Goal: Task Accomplishment & Management: Complete application form

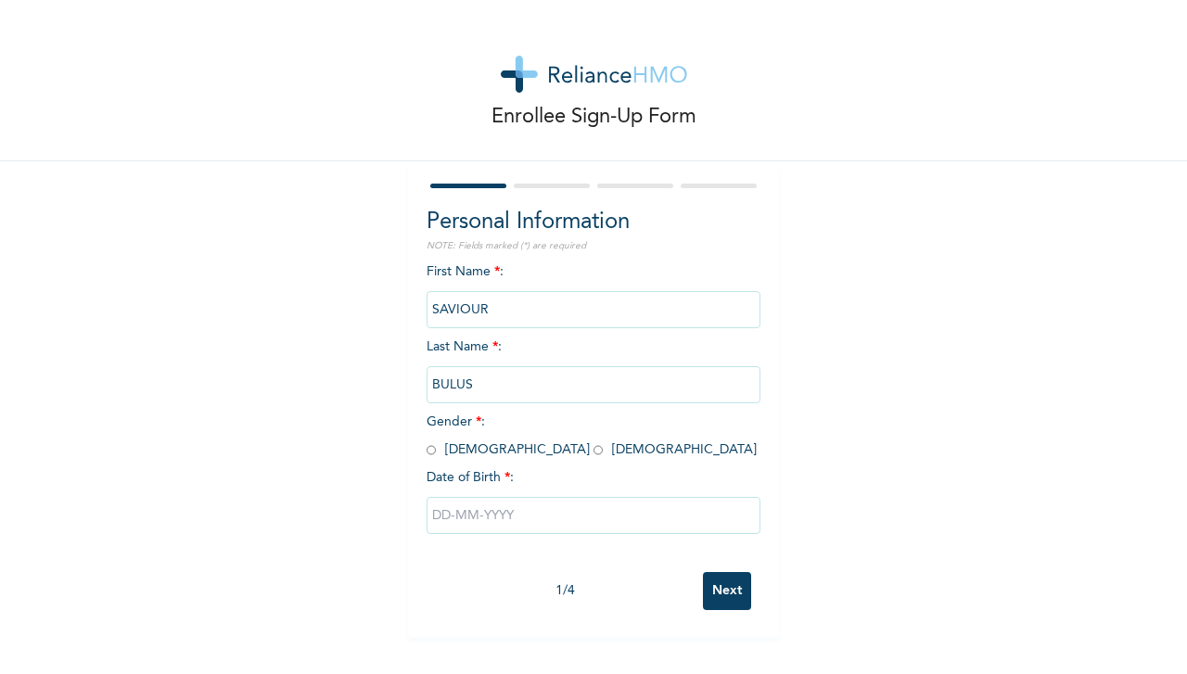
click at [427, 451] on input "radio" at bounding box center [431, 451] width 9 height 18
radio input "true"
click at [439, 520] on input "text" at bounding box center [594, 515] width 334 height 37
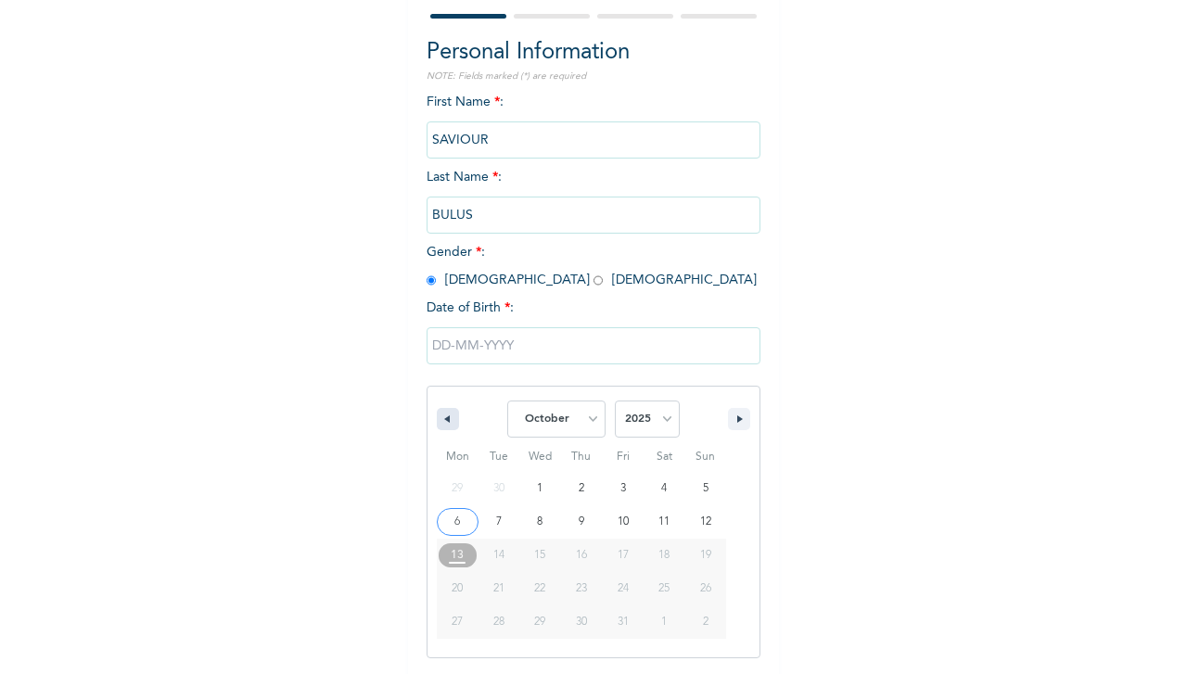
click at [446, 422] on button "button" at bounding box center [448, 419] width 22 height 22
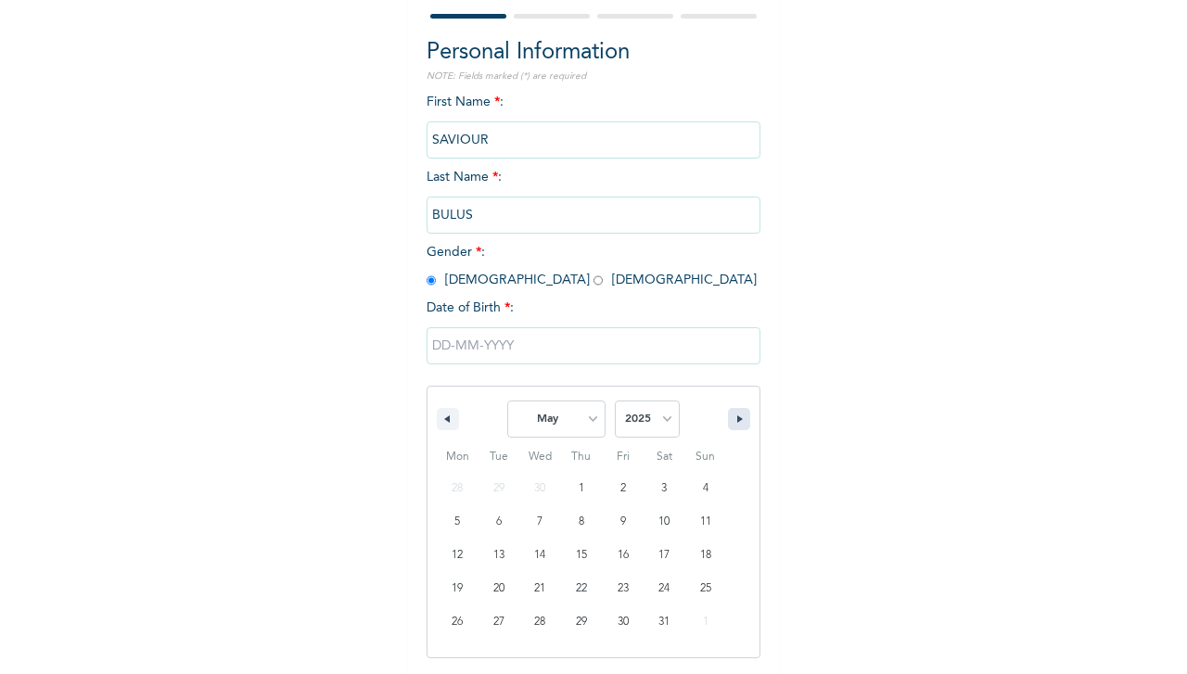
click at [728, 428] on button "button" at bounding box center [739, 419] width 22 height 22
select select "6"
type input "[DATE]"
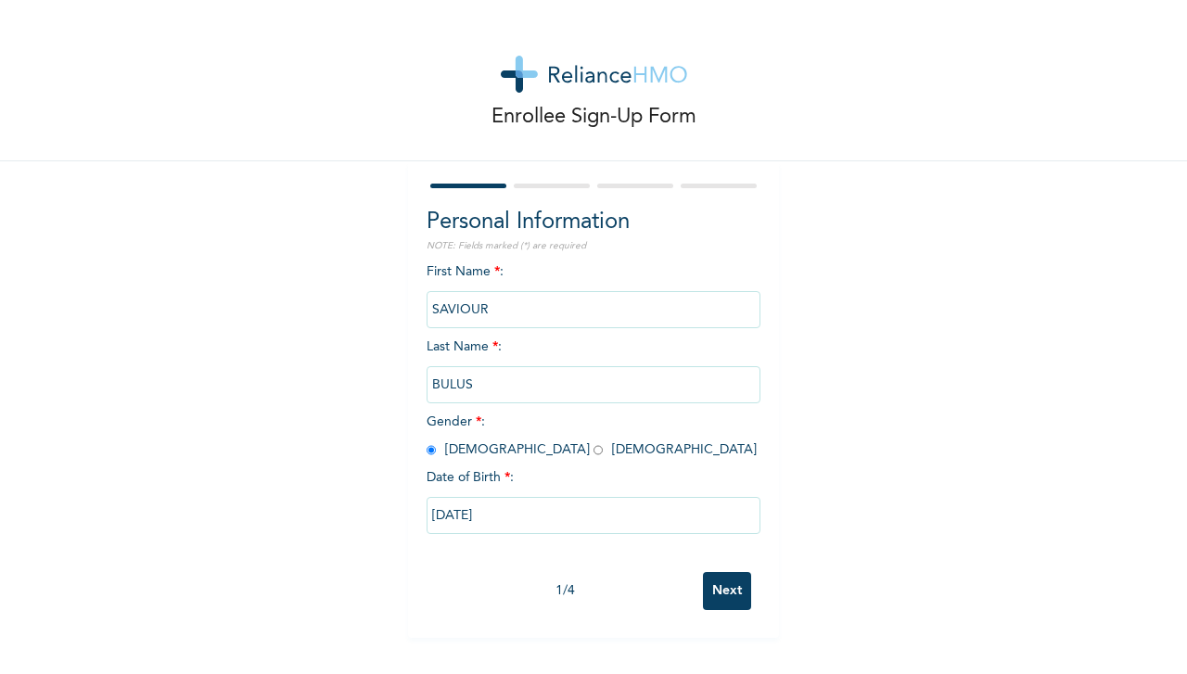
click at [498, 519] on input "[DATE]" at bounding box center [594, 515] width 334 height 37
select select "6"
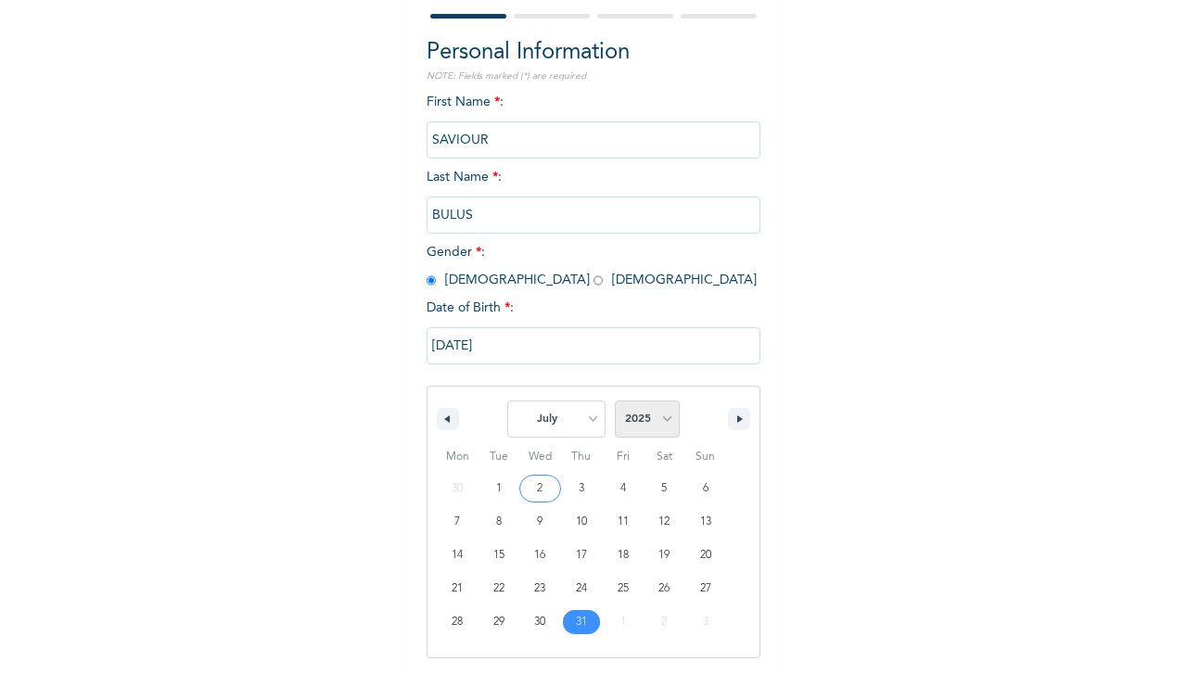
click at [657, 431] on select "2025 2024 2023 2022 2021 2020 2019 2018 2017 2016 2015 2014 2013 2012 2011 2010…" at bounding box center [647, 419] width 65 height 37
click at [615, 403] on select "2025 2024 2023 2022 2021 2020 2019 2018 2017 2016 2015 2014 2013 2012 2011 2010…" at bounding box center [647, 419] width 65 height 37
select select "2000"
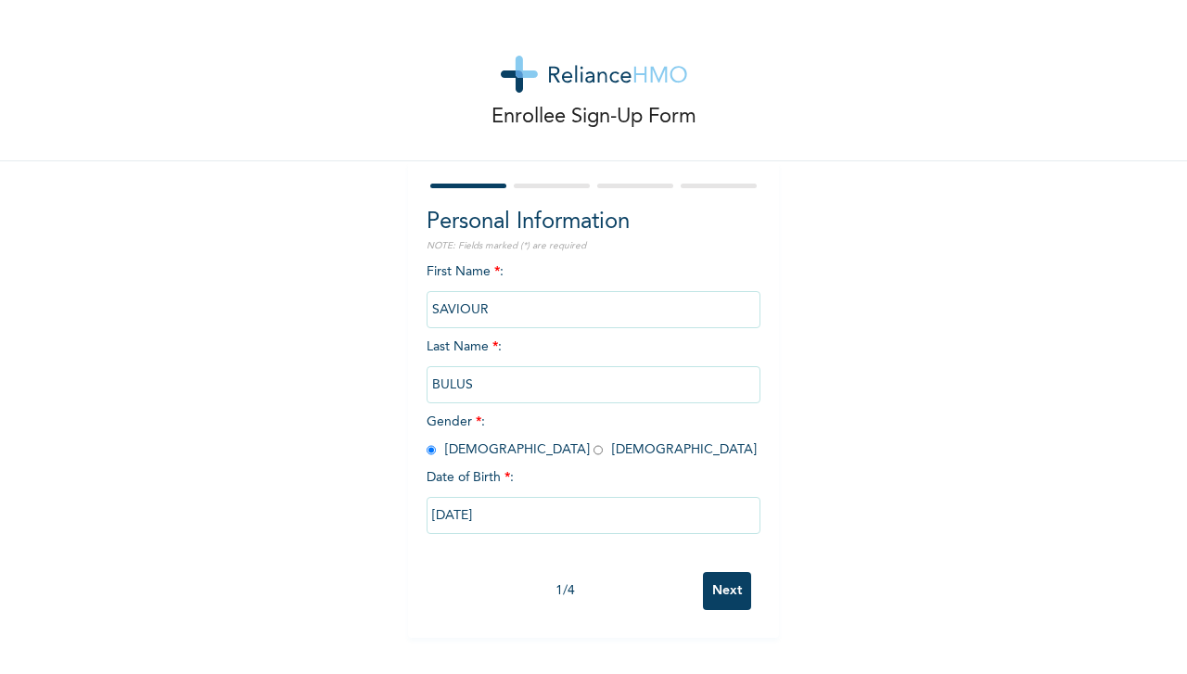
scroll to position [0, 0]
click at [790, 445] on div "Enrollee Sign-Up Form Personal Information NOTE: Fields marked (*) are required…" at bounding box center [593, 319] width 1187 height 638
click at [508, 520] on input "[DATE]" at bounding box center [594, 515] width 334 height 37
select select "6"
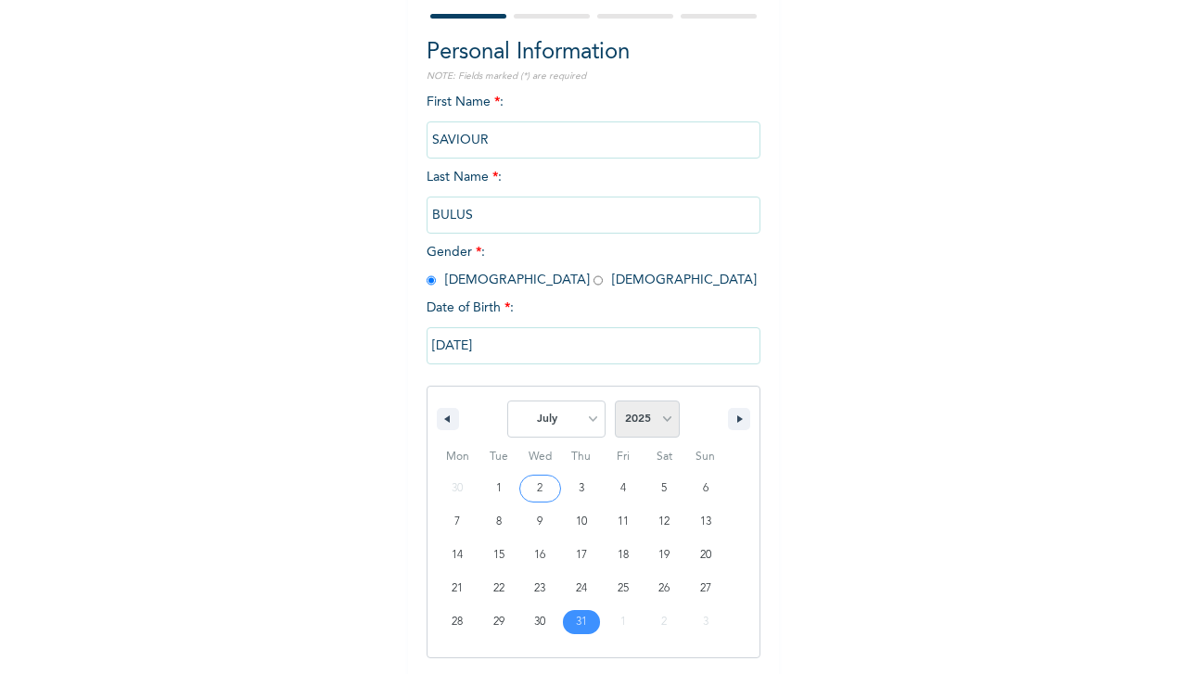
click at [668, 419] on select "2025 2024 2023 2022 2021 2020 2019 2018 2017 2016 2015 2014 2013 2012 2011 2010…" at bounding box center [647, 419] width 65 height 37
select select "2000"
click at [615, 403] on select "2025 2024 2023 2022 2021 2020 2019 2018 2017 2016 2015 2014 2013 2012 2011 2010…" at bounding box center [647, 419] width 65 height 37
type input "[DATE]"
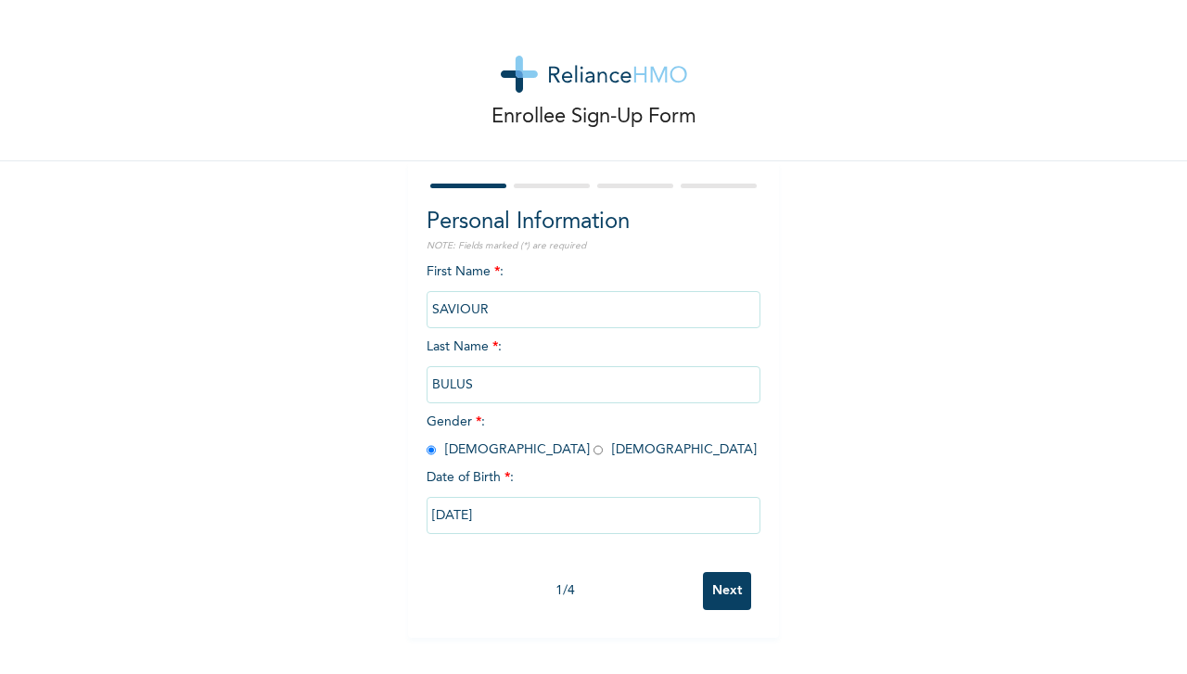
click at [729, 591] on input "Next" at bounding box center [727, 591] width 48 height 38
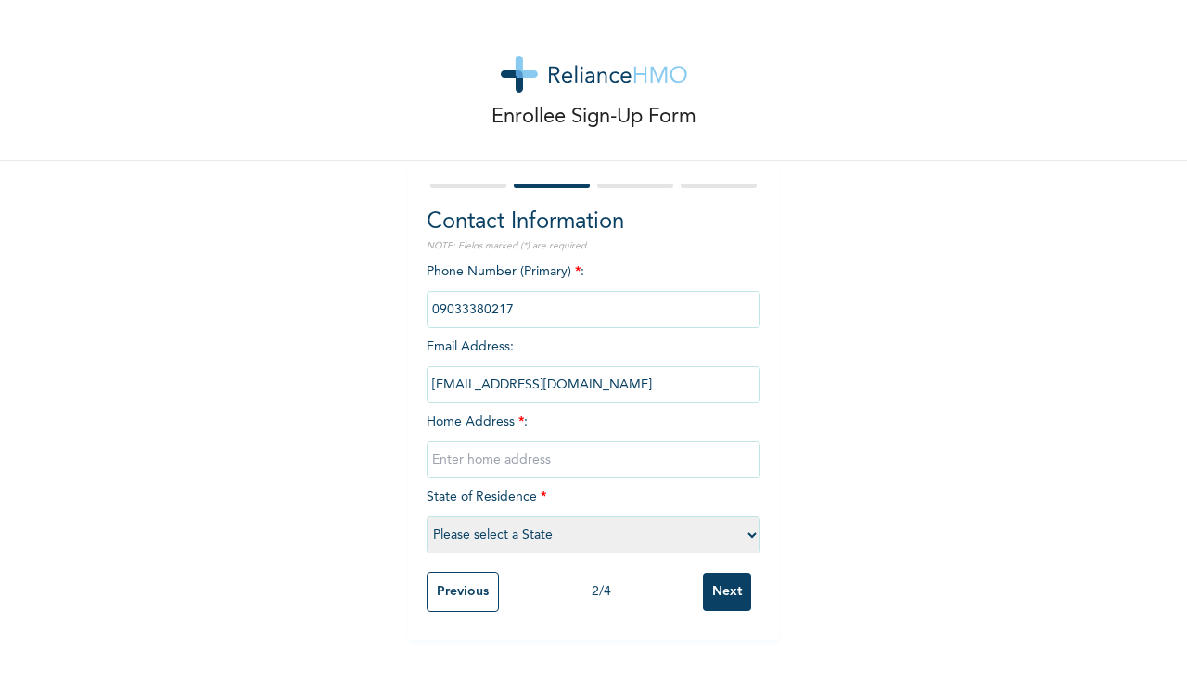
click at [463, 463] on input "text" at bounding box center [594, 460] width 334 height 37
type input "light gold phase 7 sabon lugbe, FCT NIGERIA."
click at [512, 536] on select "Please select a State [PERSON_NAME] (FCT) [PERSON_NAME] Ibom [GEOGRAPHIC_DATA] …" at bounding box center [594, 535] width 334 height 37
select select "15"
click at [427, 518] on select "Please select a State [PERSON_NAME] (FCT) [PERSON_NAME] Ibom [GEOGRAPHIC_DATA] …" at bounding box center [594, 535] width 334 height 37
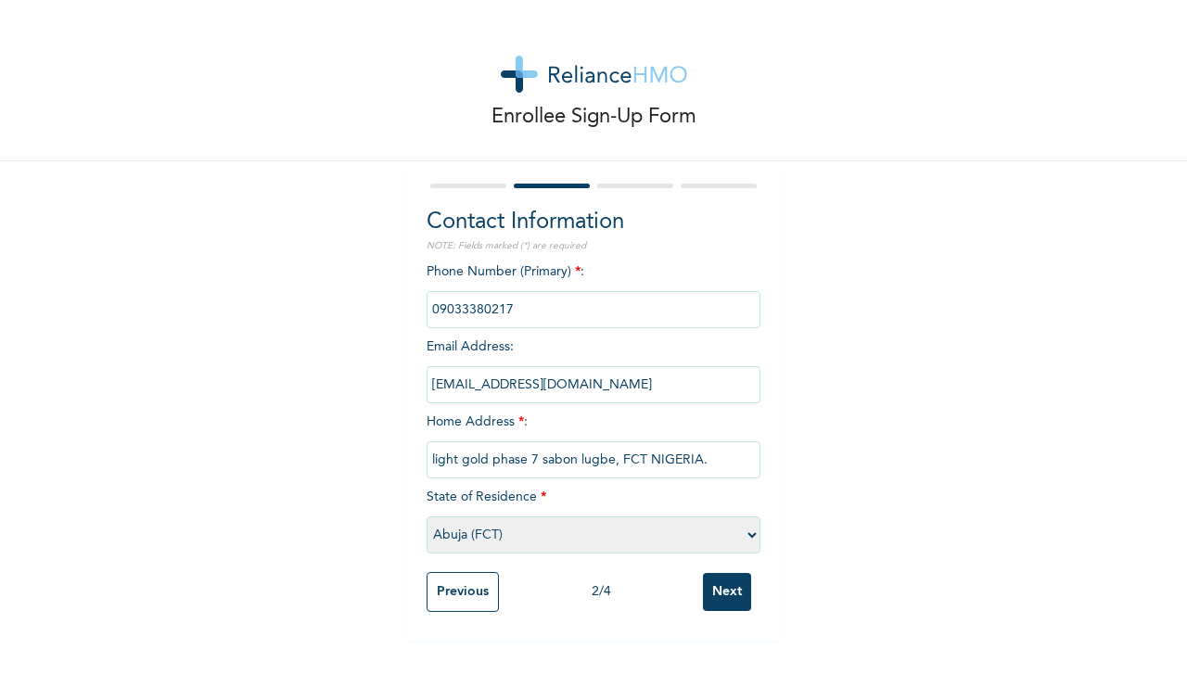
click at [713, 602] on input "Next" at bounding box center [727, 592] width 48 height 38
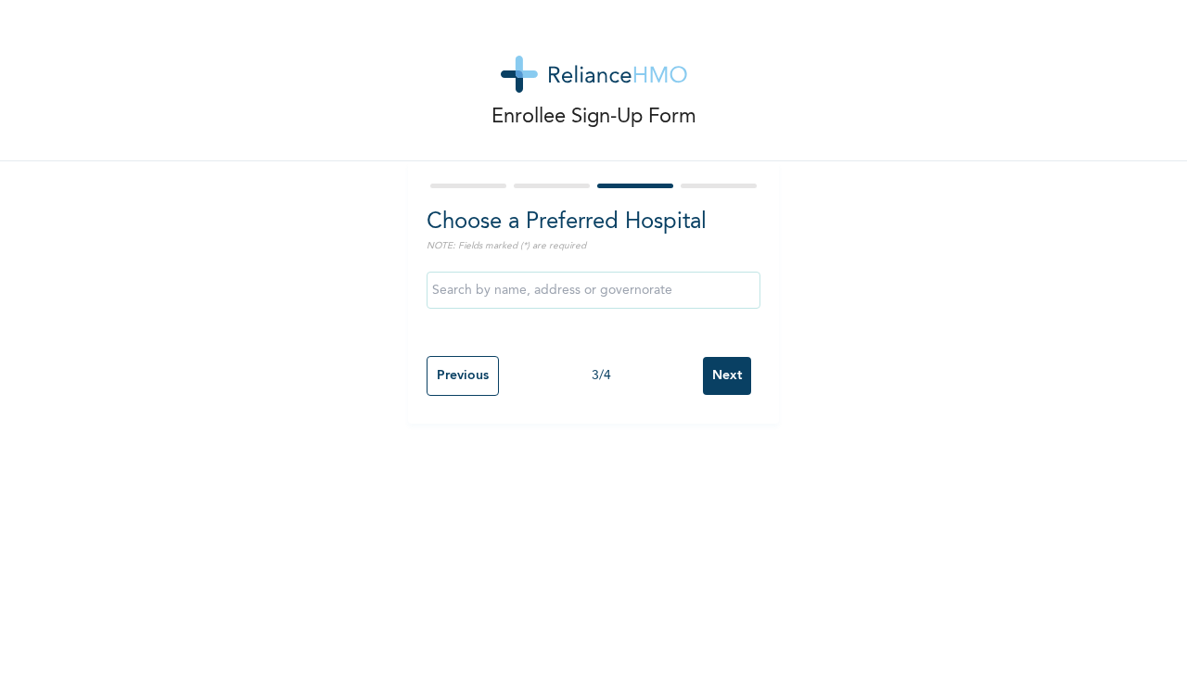
click at [478, 295] on input "text" at bounding box center [594, 290] width 334 height 37
click at [754, 493] on div "Enrollee Sign-Up Form Choose a Preferred Hospital NOTE: Fields marked (*) are r…" at bounding box center [593, 337] width 1187 height 674
click at [609, 296] on input "text" at bounding box center [594, 290] width 334 height 37
type input "K"
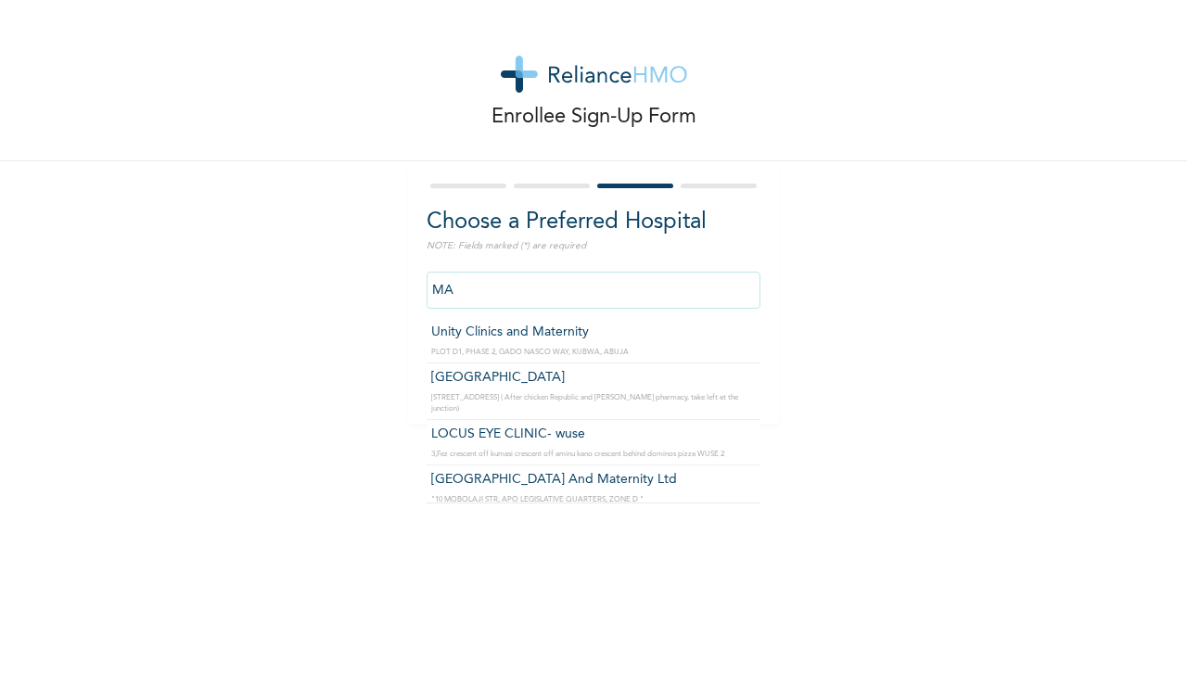
type input "M"
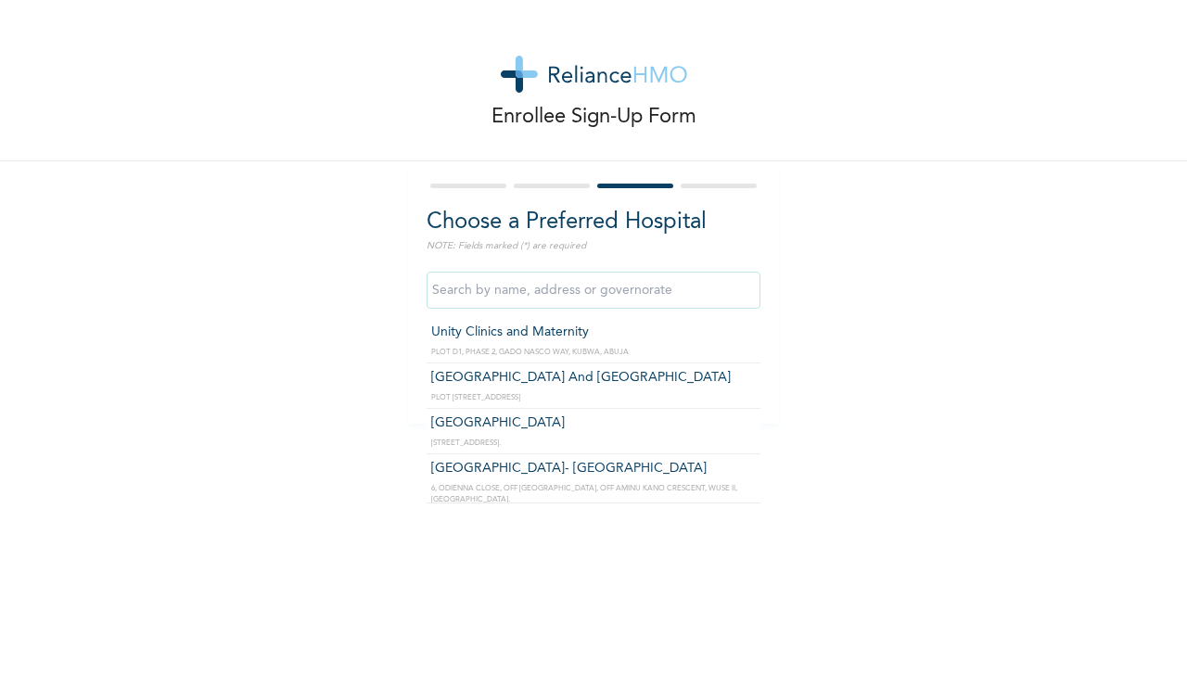
type input "N"
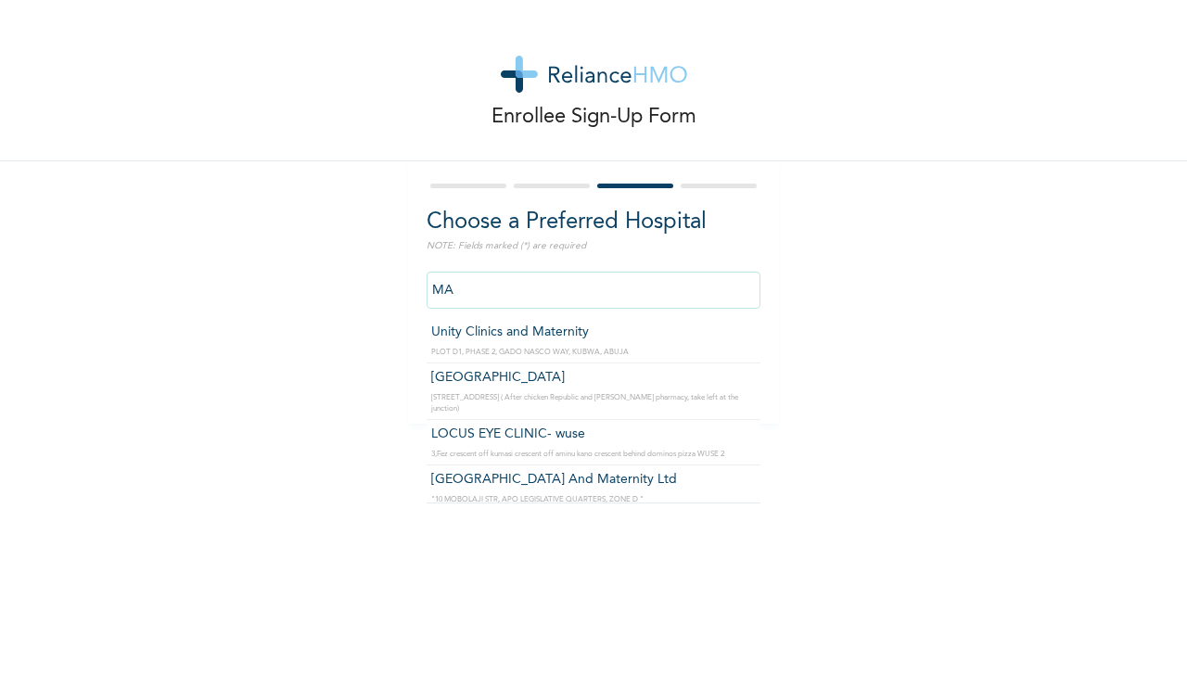
type input "M"
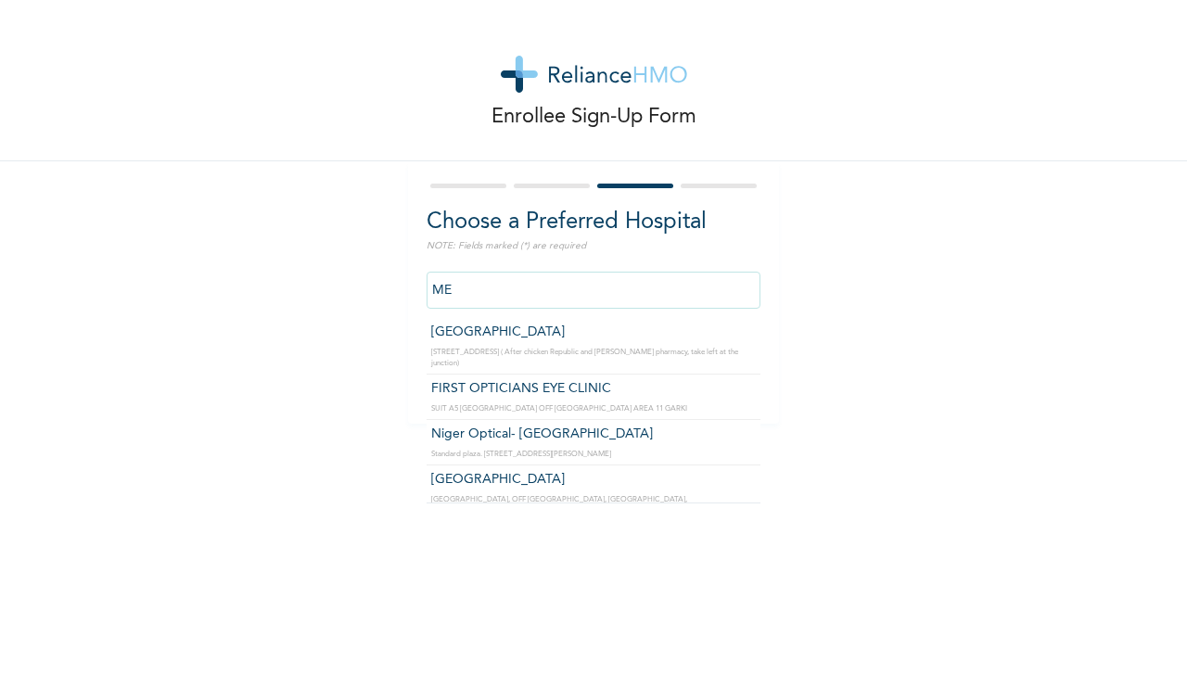
type input "M"
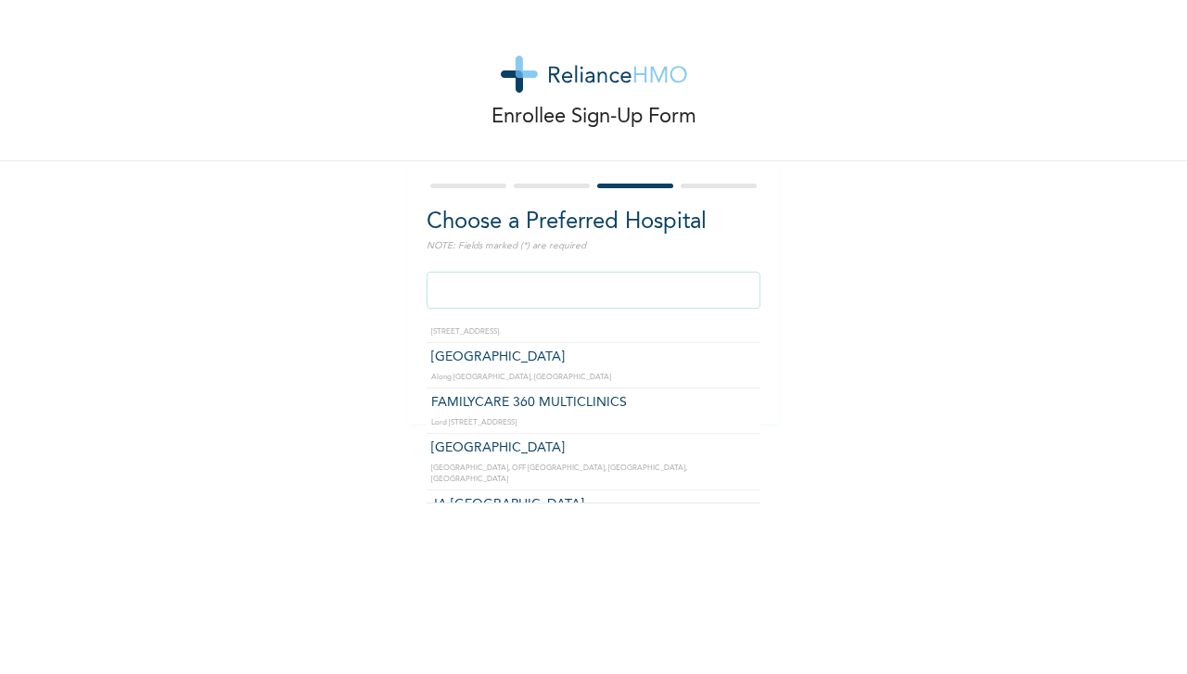
scroll to position [1993, 0]
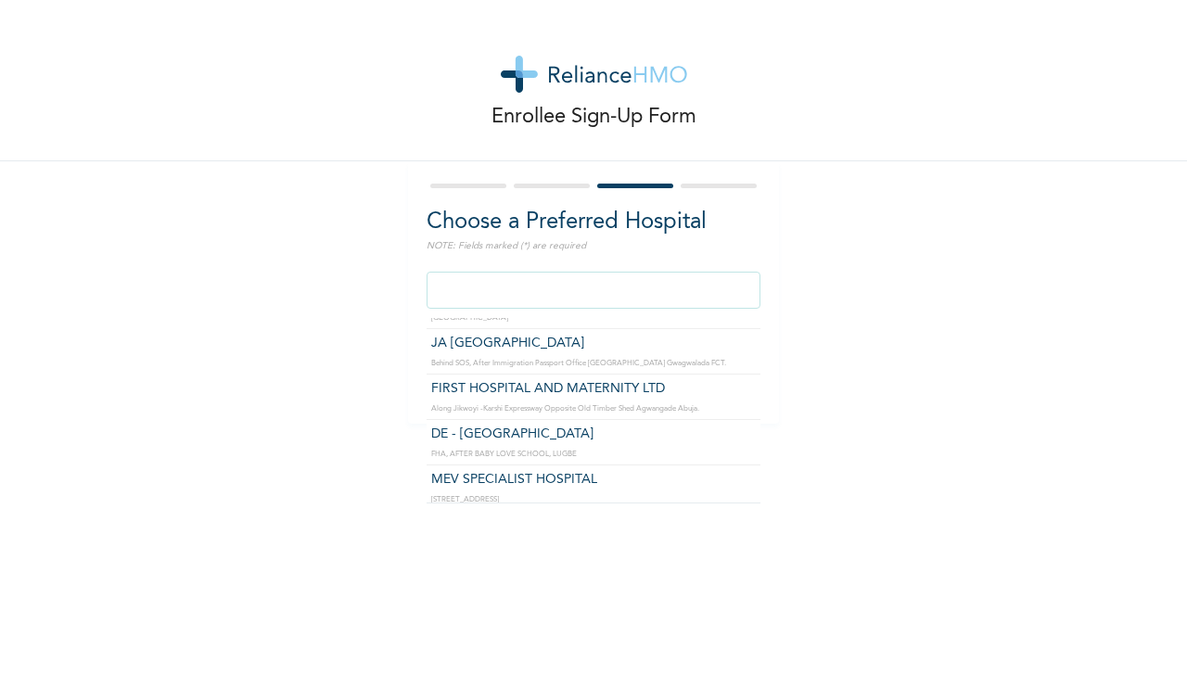
type input "MEV SPECIALIST HOSPITAL"
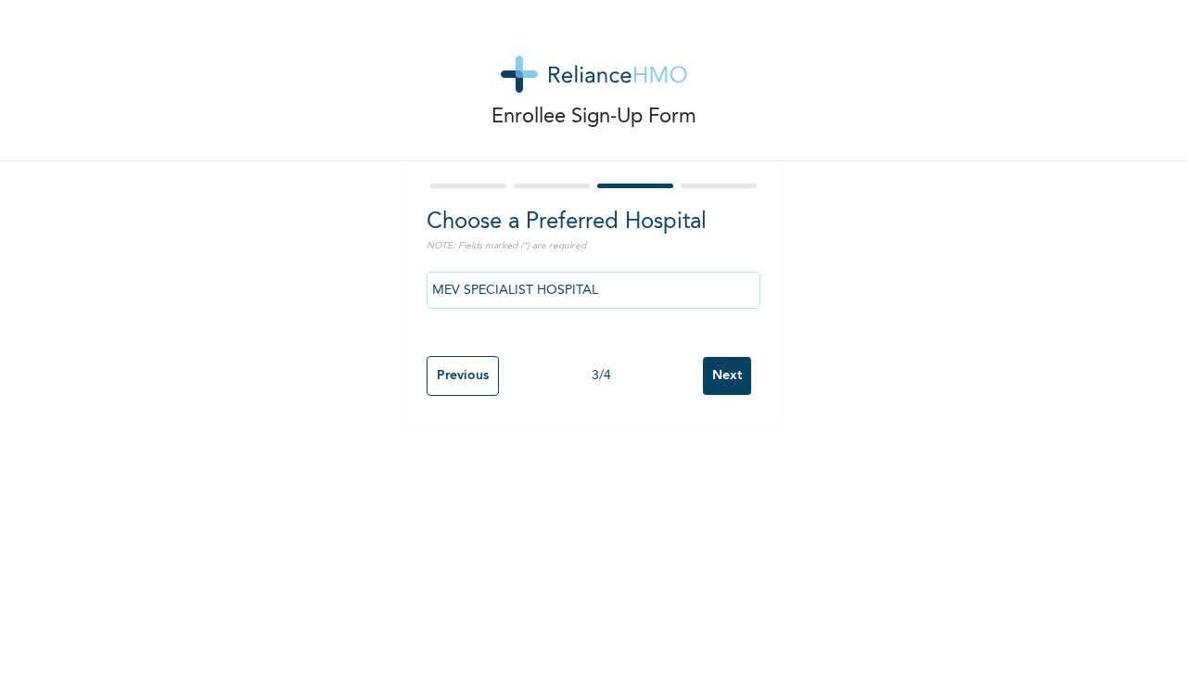
click at [724, 364] on input "Next" at bounding box center [727, 376] width 48 height 38
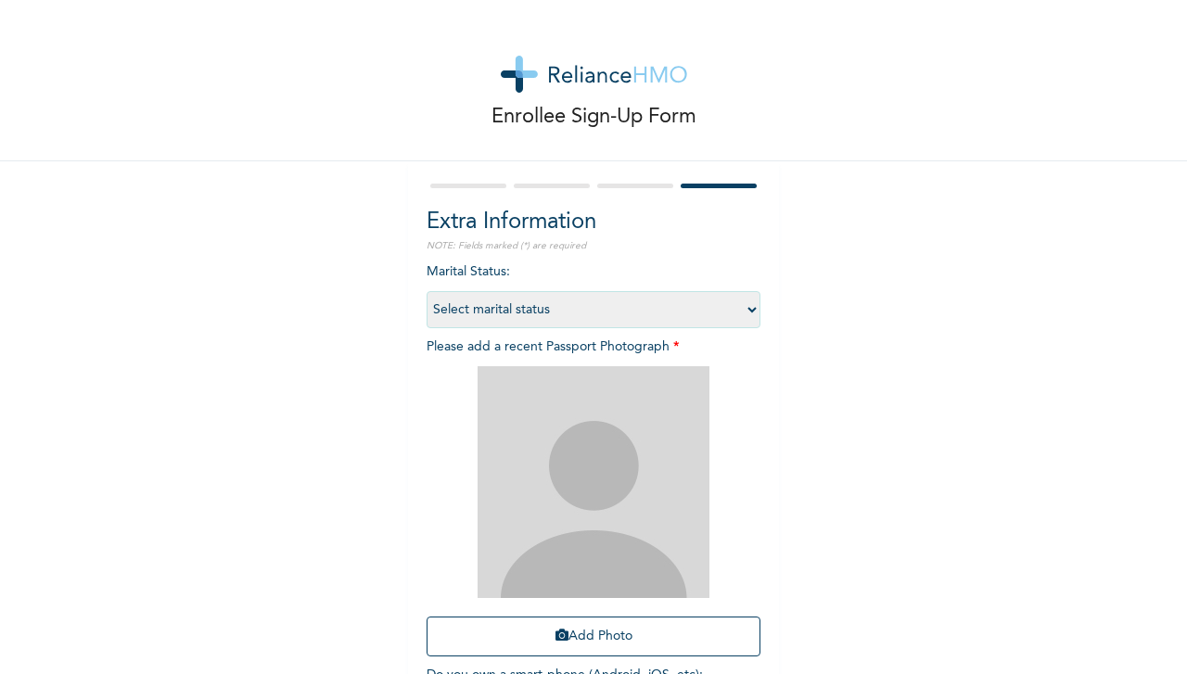
click at [750, 309] on select "Select marital status [DEMOGRAPHIC_DATA] Married [DEMOGRAPHIC_DATA] Widow/[DEMO…" at bounding box center [594, 309] width 334 height 37
select select "1"
click at [427, 291] on select "Select marital status [DEMOGRAPHIC_DATA] Married [DEMOGRAPHIC_DATA] Widow/[DEMO…" at bounding box center [594, 309] width 334 height 37
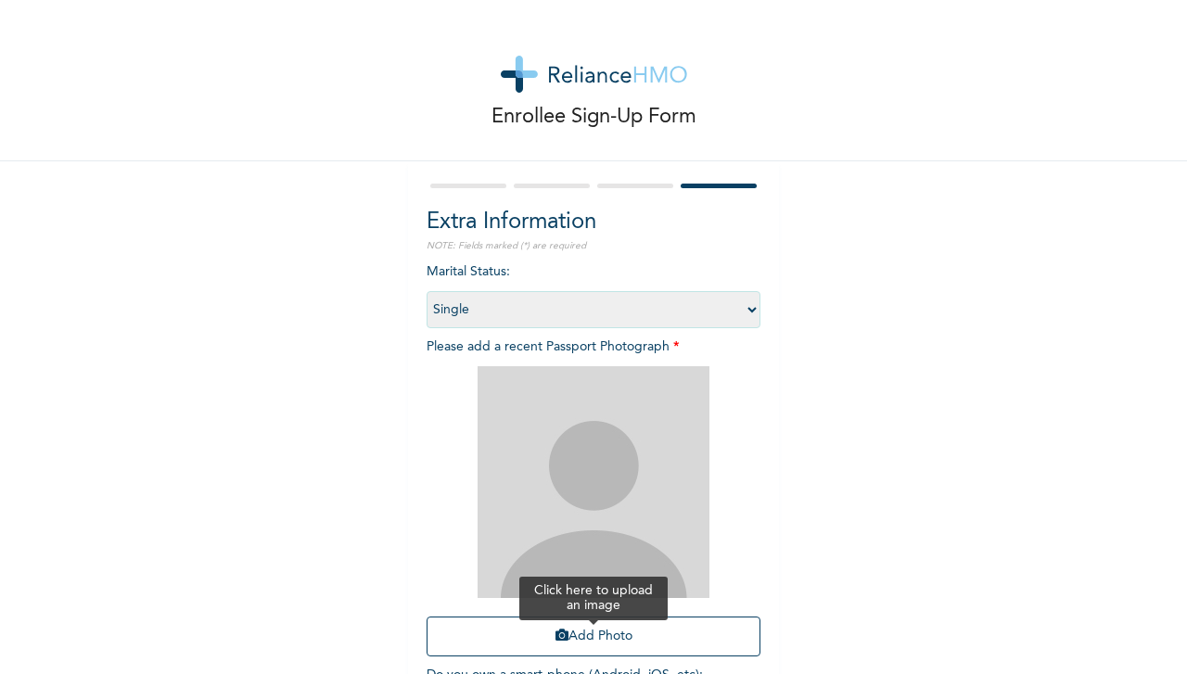
click at [573, 637] on button "Add Photo" at bounding box center [594, 637] width 334 height 40
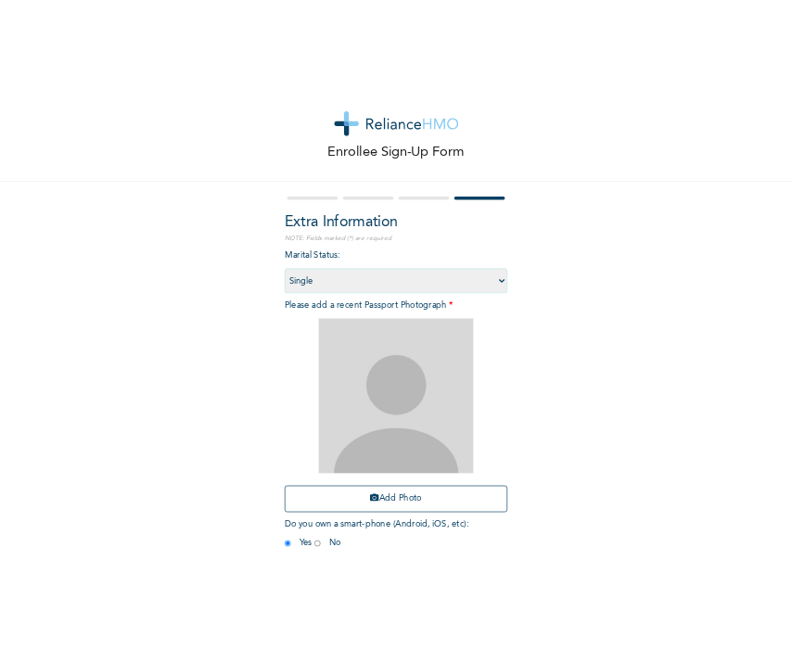
scroll to position [74, 0]
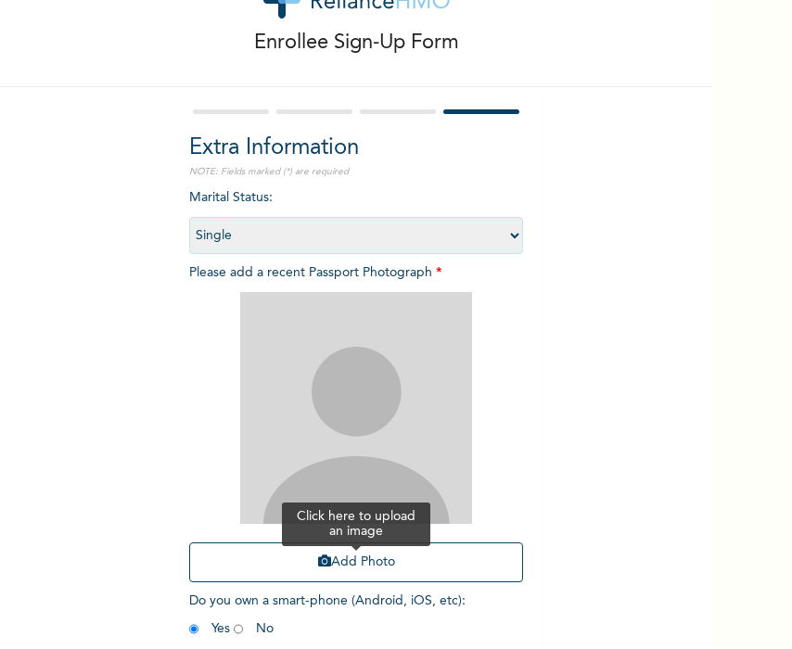
click at [394, 552] on button "Add Photo" at bounding box center [356, 563] width 334 height 40
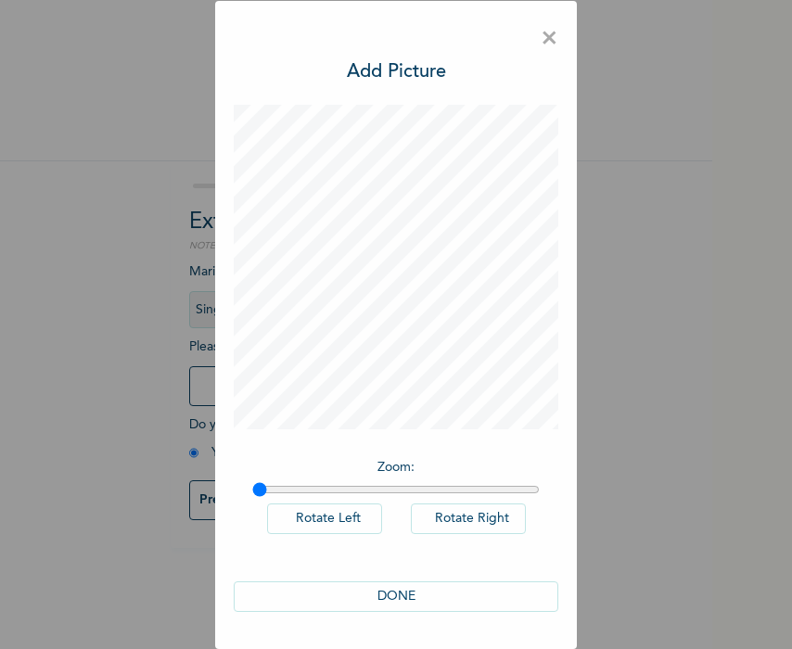
scroll to position [0, 0]
click at [419, 589] on button "DONE" at bounding box center [396, 597] width 325 height 31
click at [419, 471] on div "Marital Status : Select marital status [DEMOGRAPHIC_DATA] Married [DEMOGRAPHIC_…" at bounding box center [356, 367] width 334 height 209
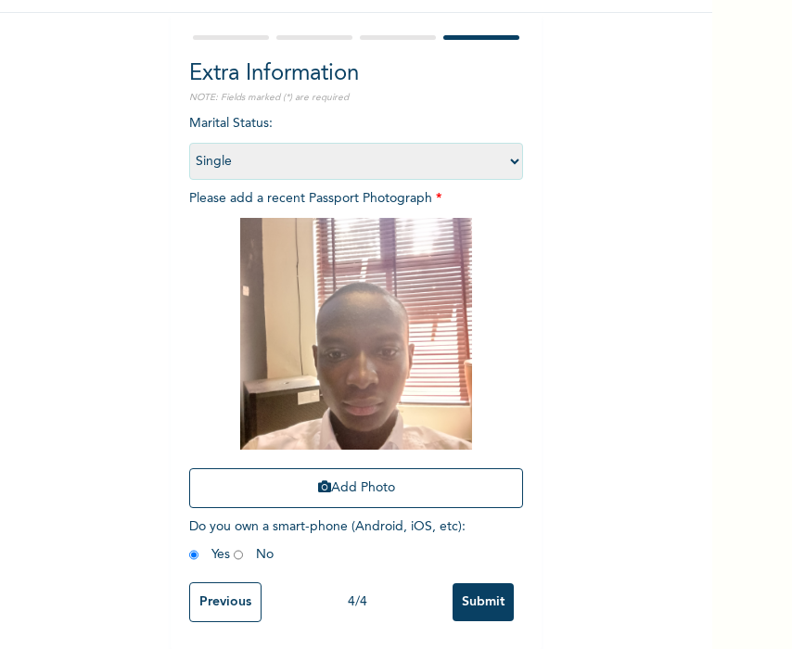
scroll to position [165, 0]
click at [464, 591] on input "Submit" at bounding box center [483, 602] width 61 height 38
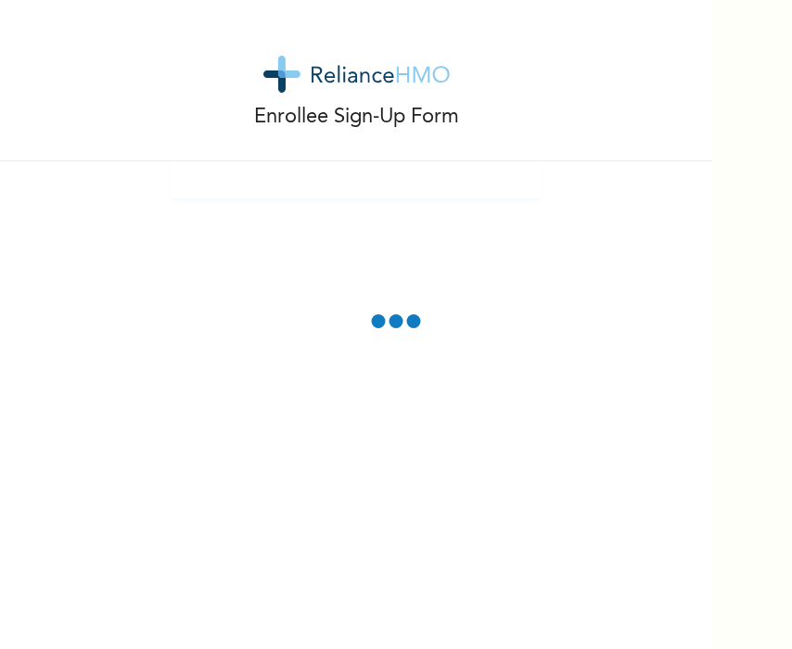
scroll to position [0, 0]
